Goal: Navigation & Orientation: Find specific page/section

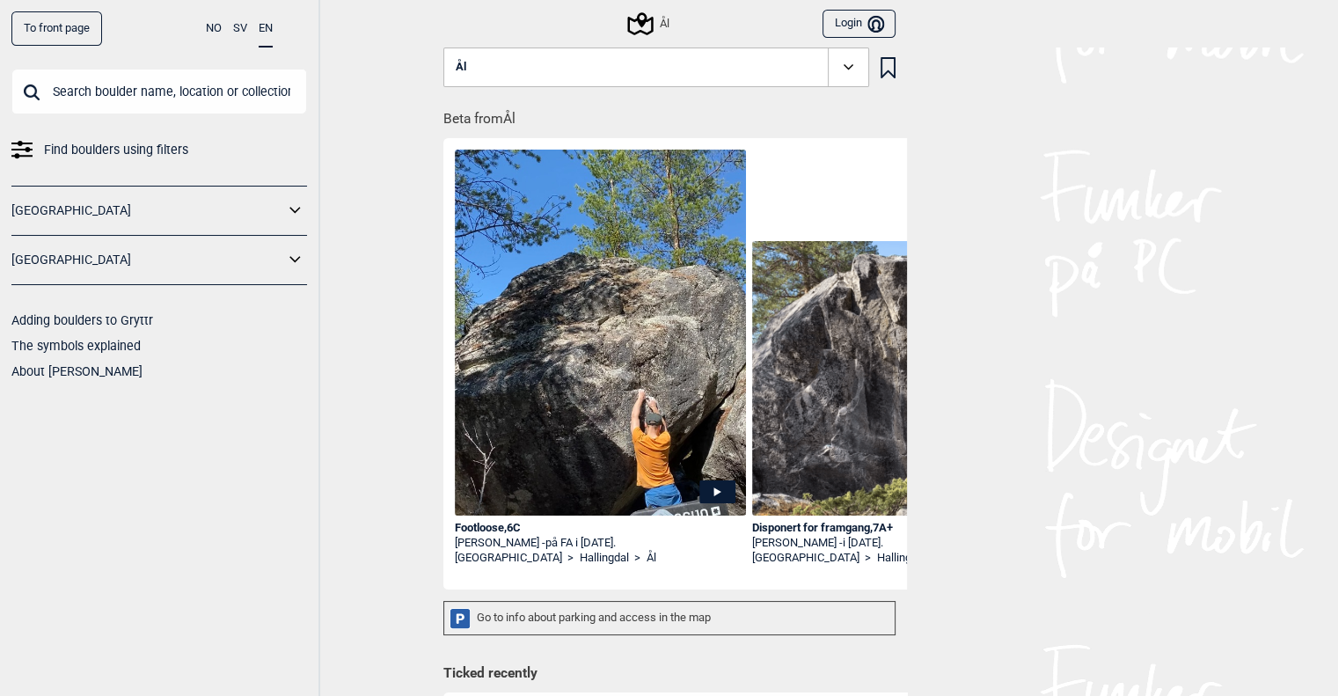
click at [211, 32] on button "NO" at bounding box center [214, 28] width 16 height 34
click at [295, 209] on icon at bounding box center [295, 211] width 23 height 26
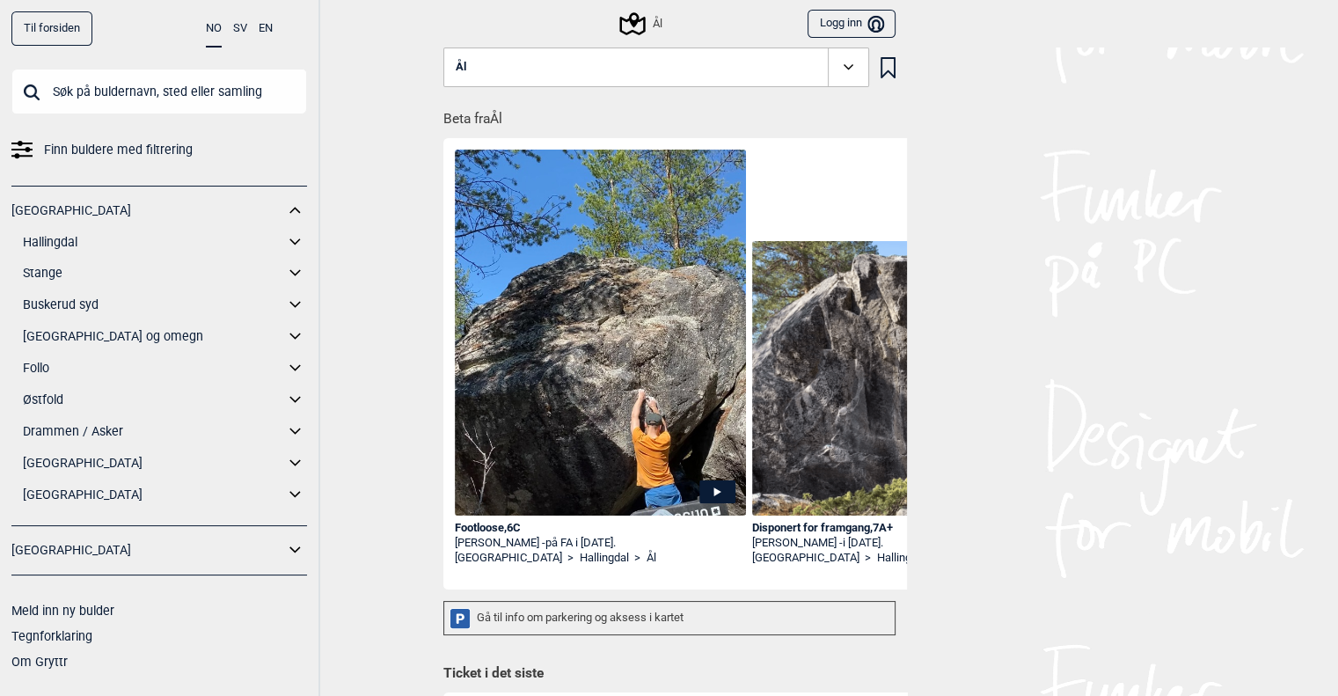
click at [296, 238] on icon at bounding box center [295, 243] width 23 height 26
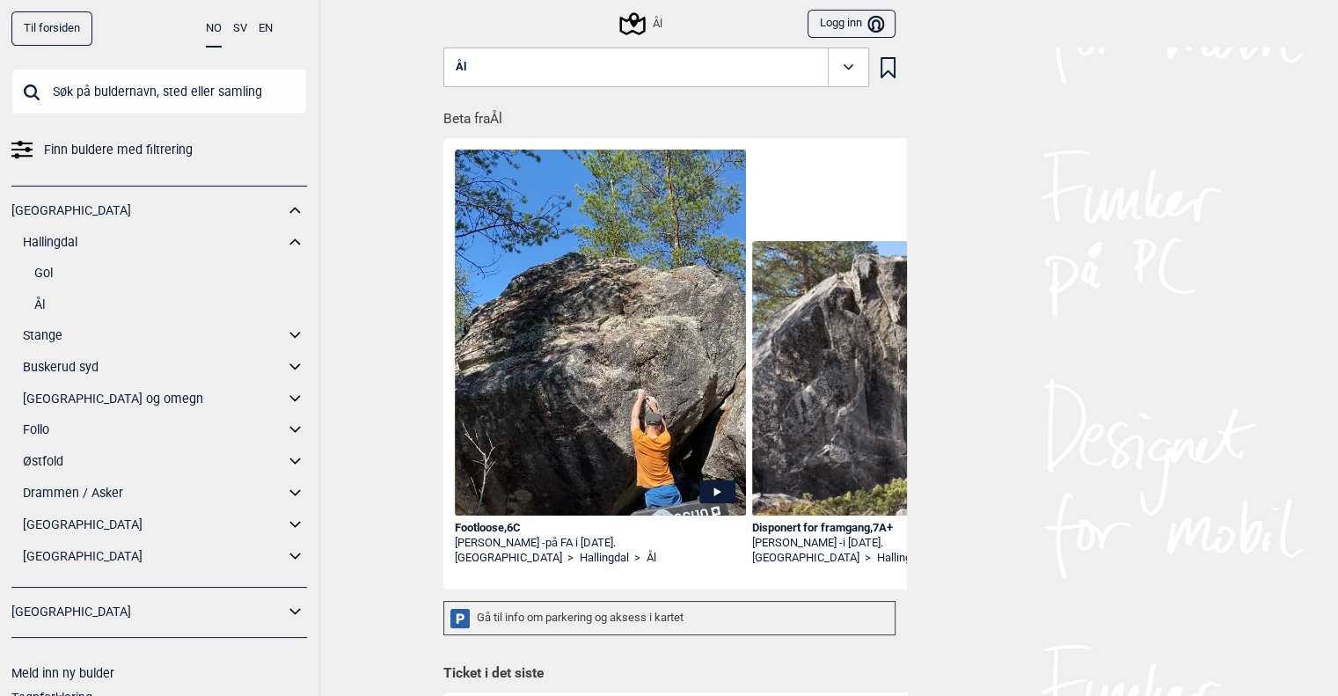
click at [35, 304] on link "Ål" at bounding box center [170, 305] width 273 height 26
click at [666, 618] on div "Gå til info om parkering og aksess i kartet" at bounding box center [669, 618] width 452 height 34
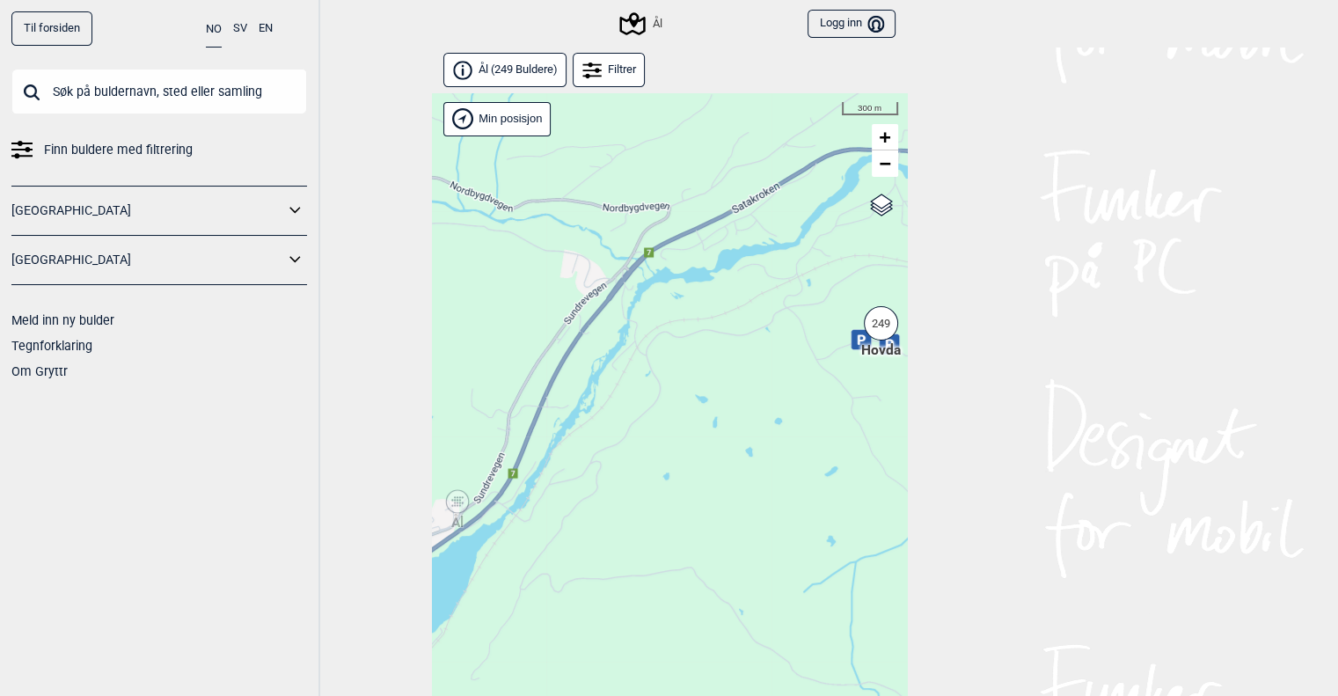
click at [876, 353] on span "Hovda" at bounding box center [881, 350] width 40 height 20
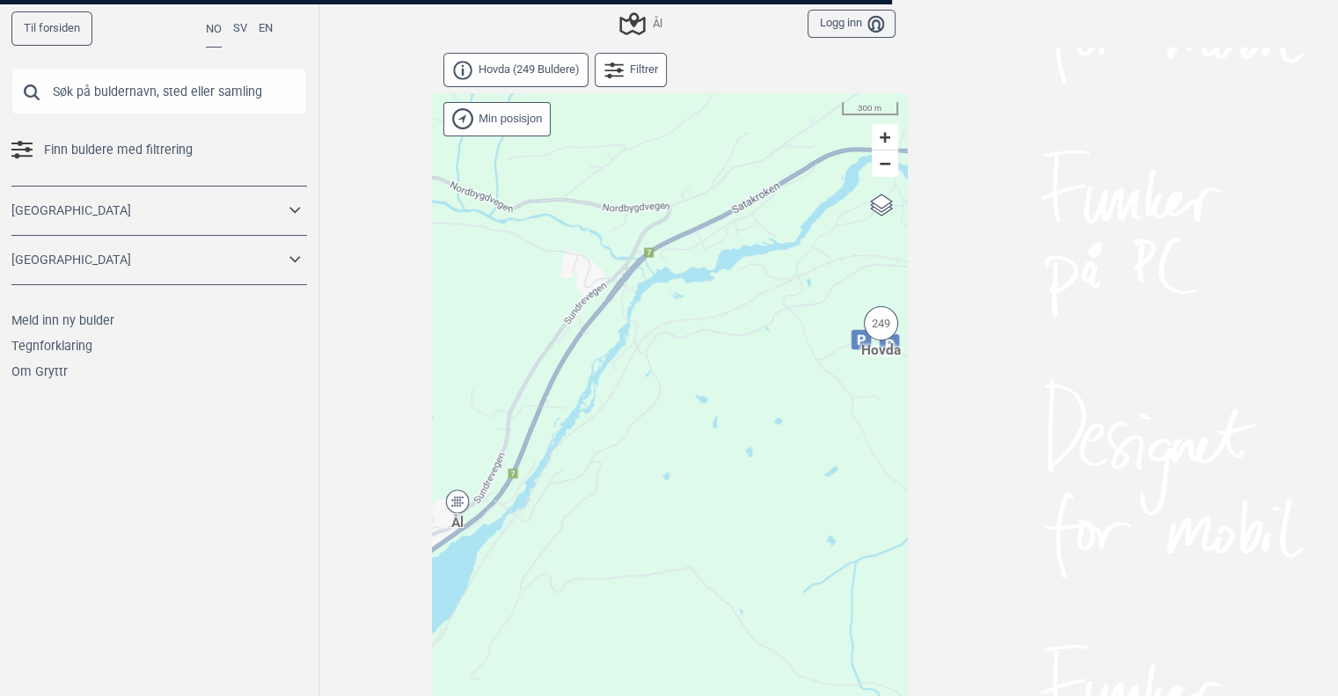
click at [876, 353] on div at bounding box center [669, 348] width 1338 height 696
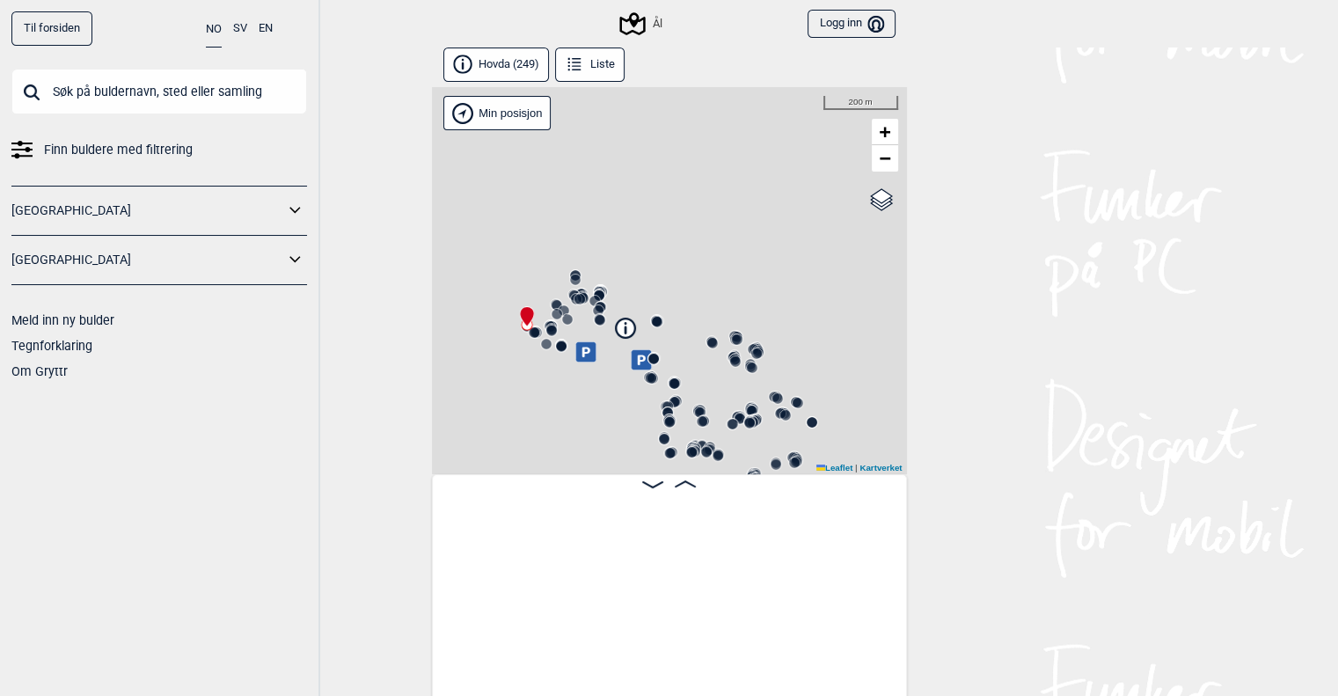
scroll to position [0, 137]
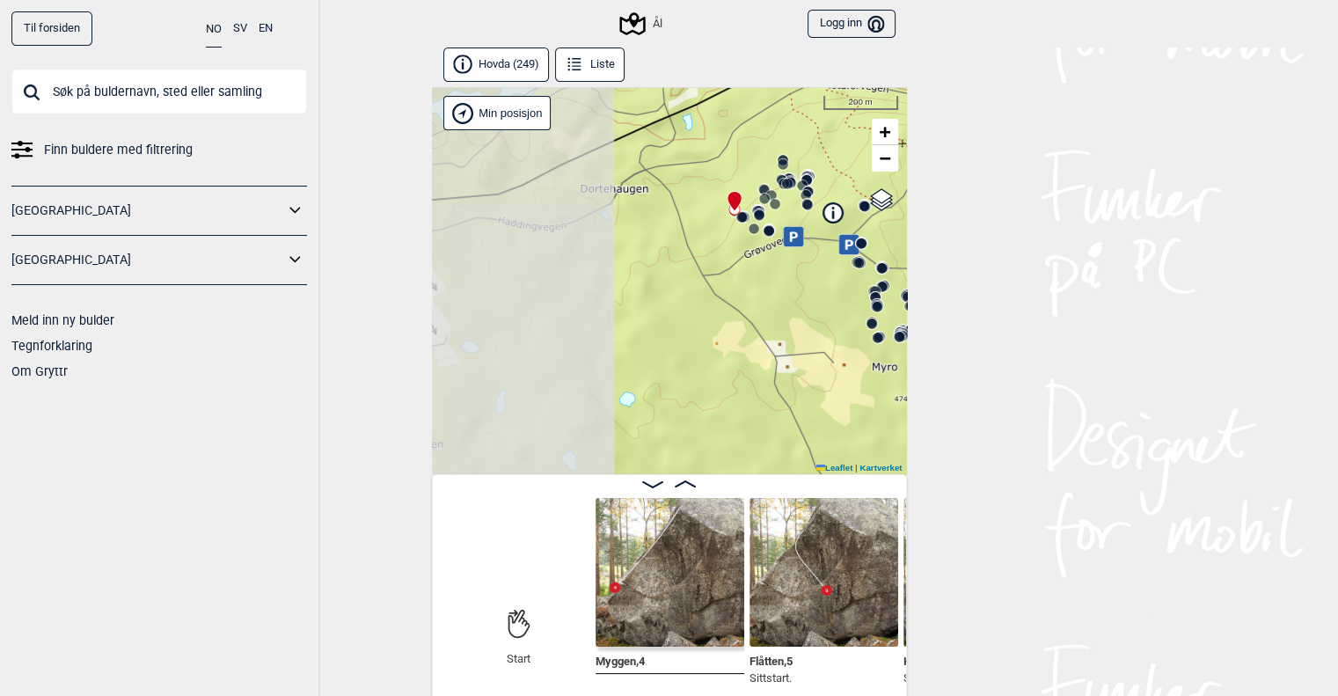
drag, startPoint x: 467, startPoint y: 340, endPoint x: 676, endPoint y: 225, distance: 238.2
click at [676, 225] on div "Ål" at bounding box center [669, 280] width 475 height 387
